Goal: Find specific page/section: Find specific page/section

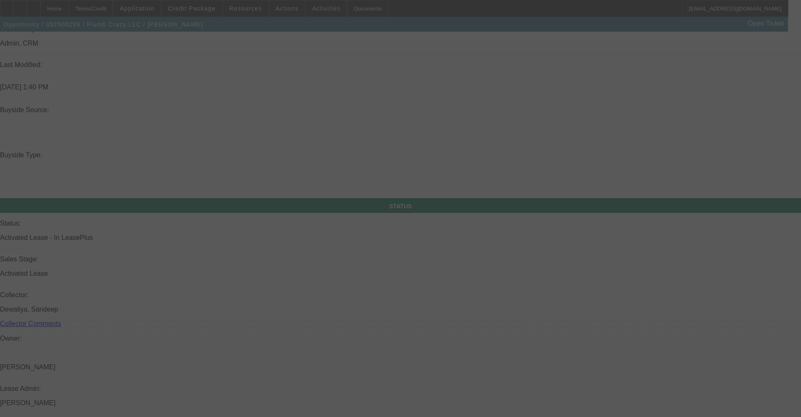
select select "0"
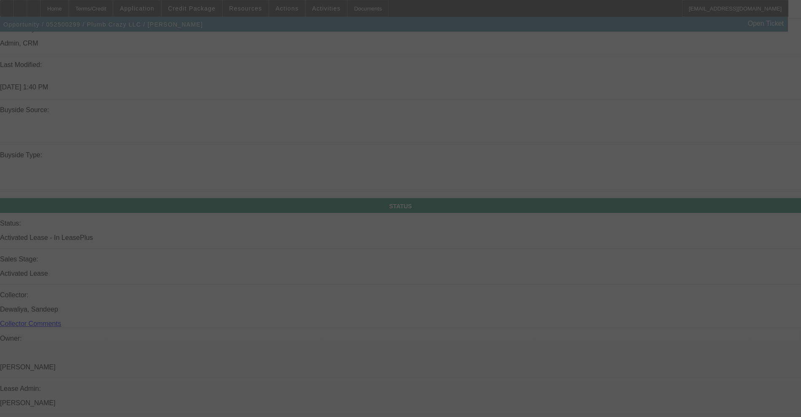
select select "0"
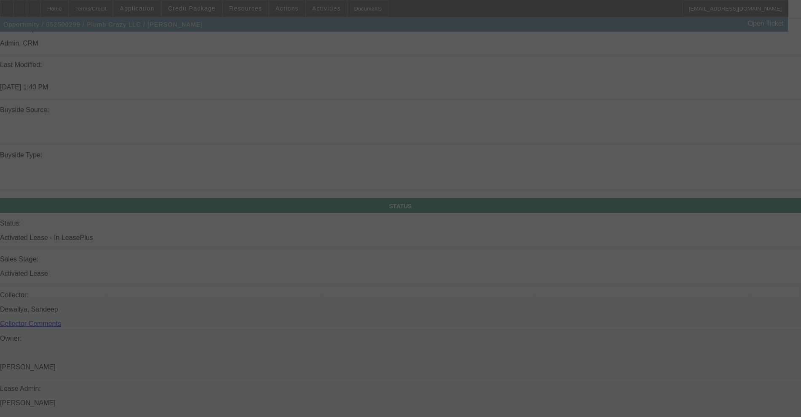
select select "0"
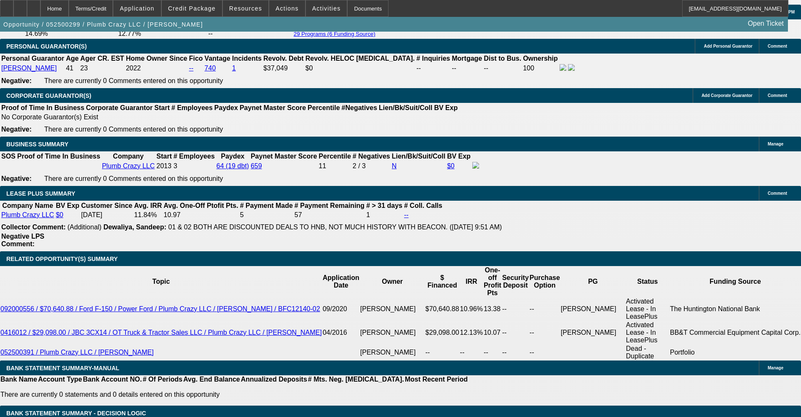
select select "1"
select select "6"
select select "1"
select select "6"
select select "1"
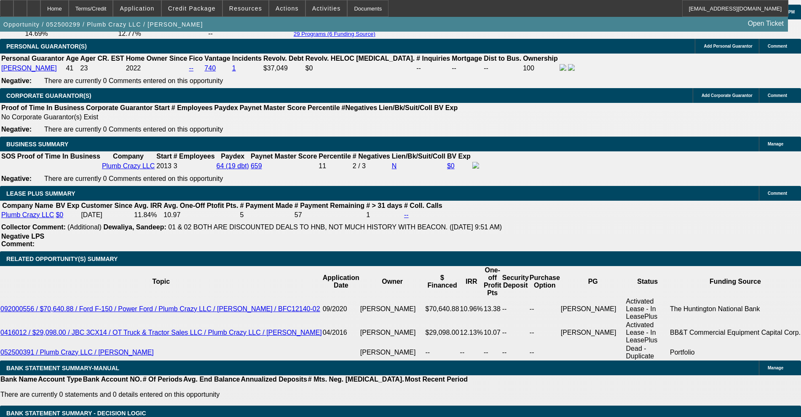
select select "6"
select select "1"
select select "6"
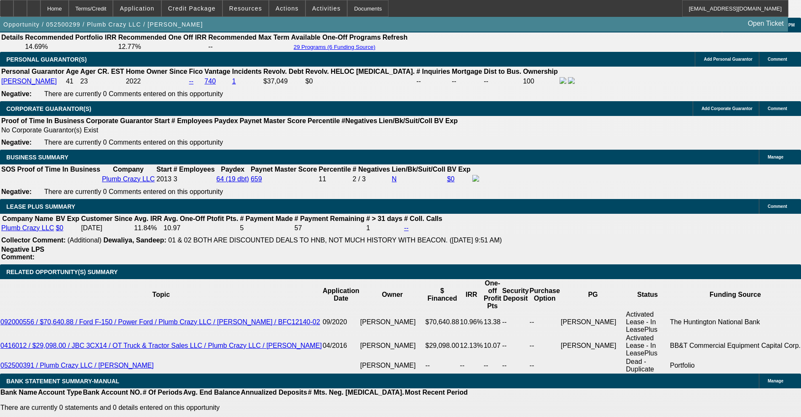
scroll to position [1297, 0]
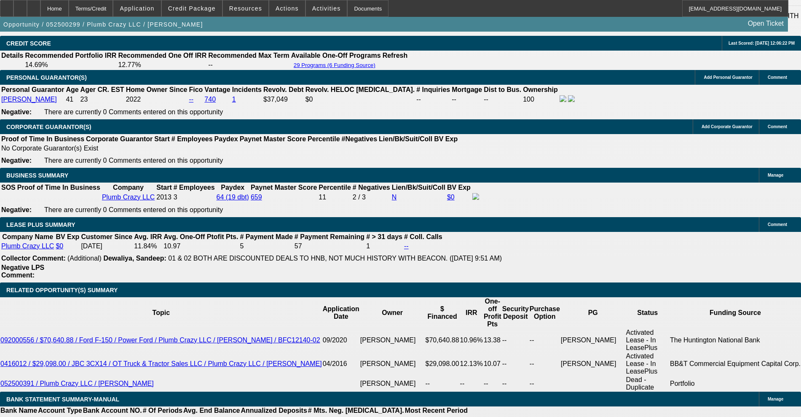
select select "0"
select select "6"
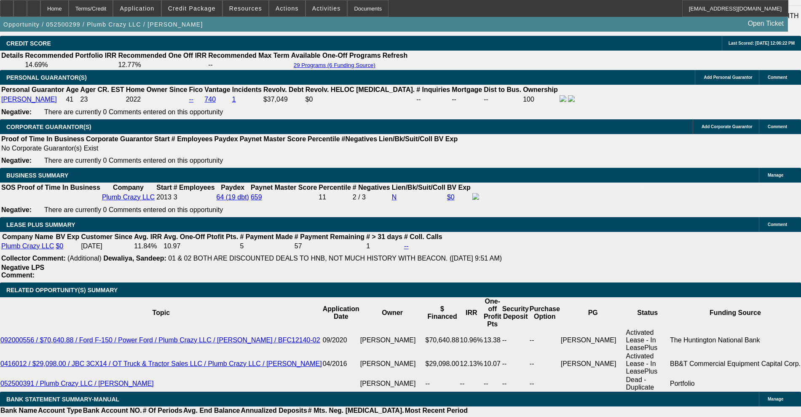
select select "0"
select select "6"
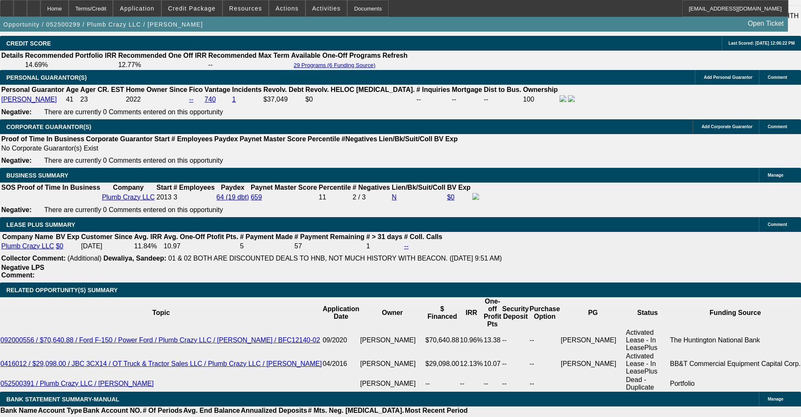
select select "0"
select select "6"
select select "0"
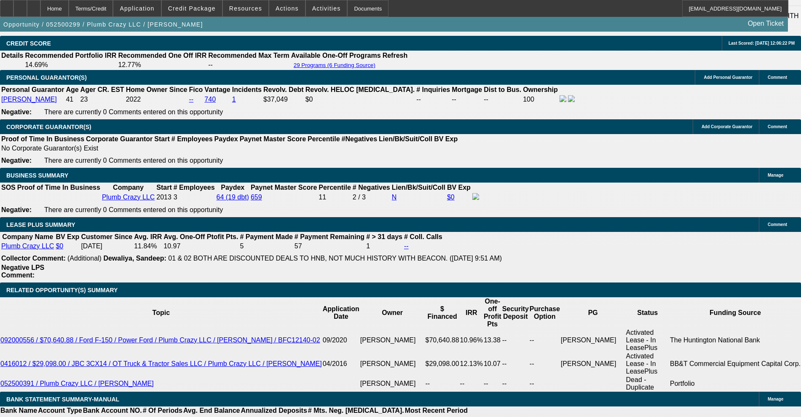
select select "0"
select select "6"
select select "0"
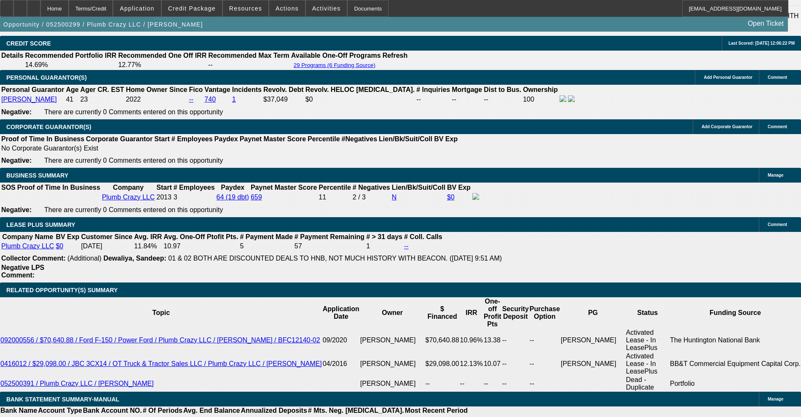
select select "0"
select select "6"
select select "0"
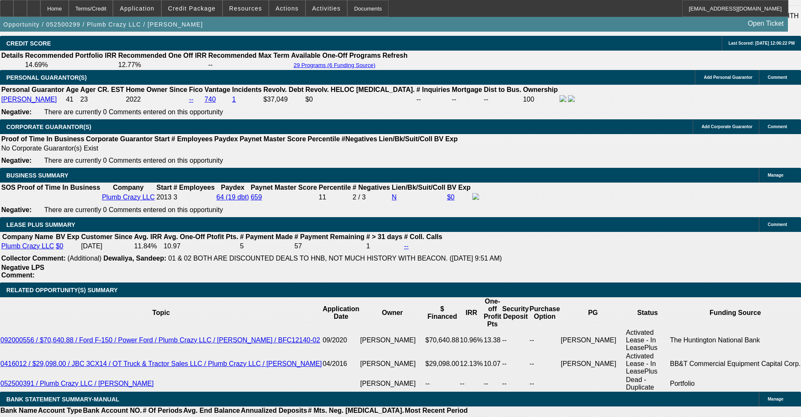
select select "6"
click at [207, 5] on span "Credit Package" at bounding box center [192, 8] width 48 height 7
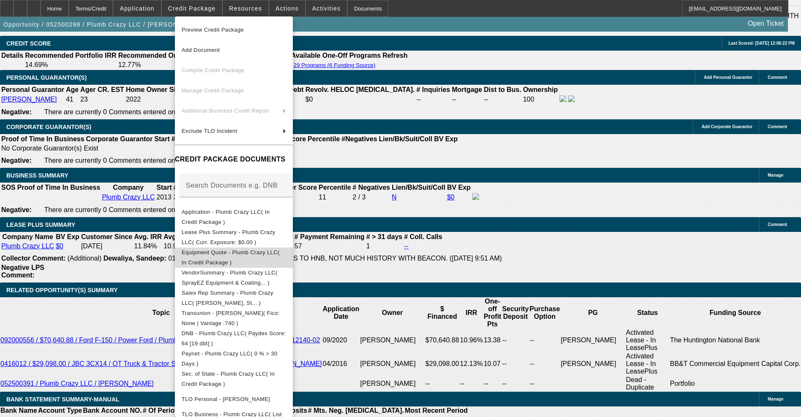
click at [241, 255] on span "Equipment Quote - Plumb Crazy LLC( In Credit Package )" at bounding box center [231, 257] width 98 height 16
